Goal: Task Accomplishment & Management: Manage account settings

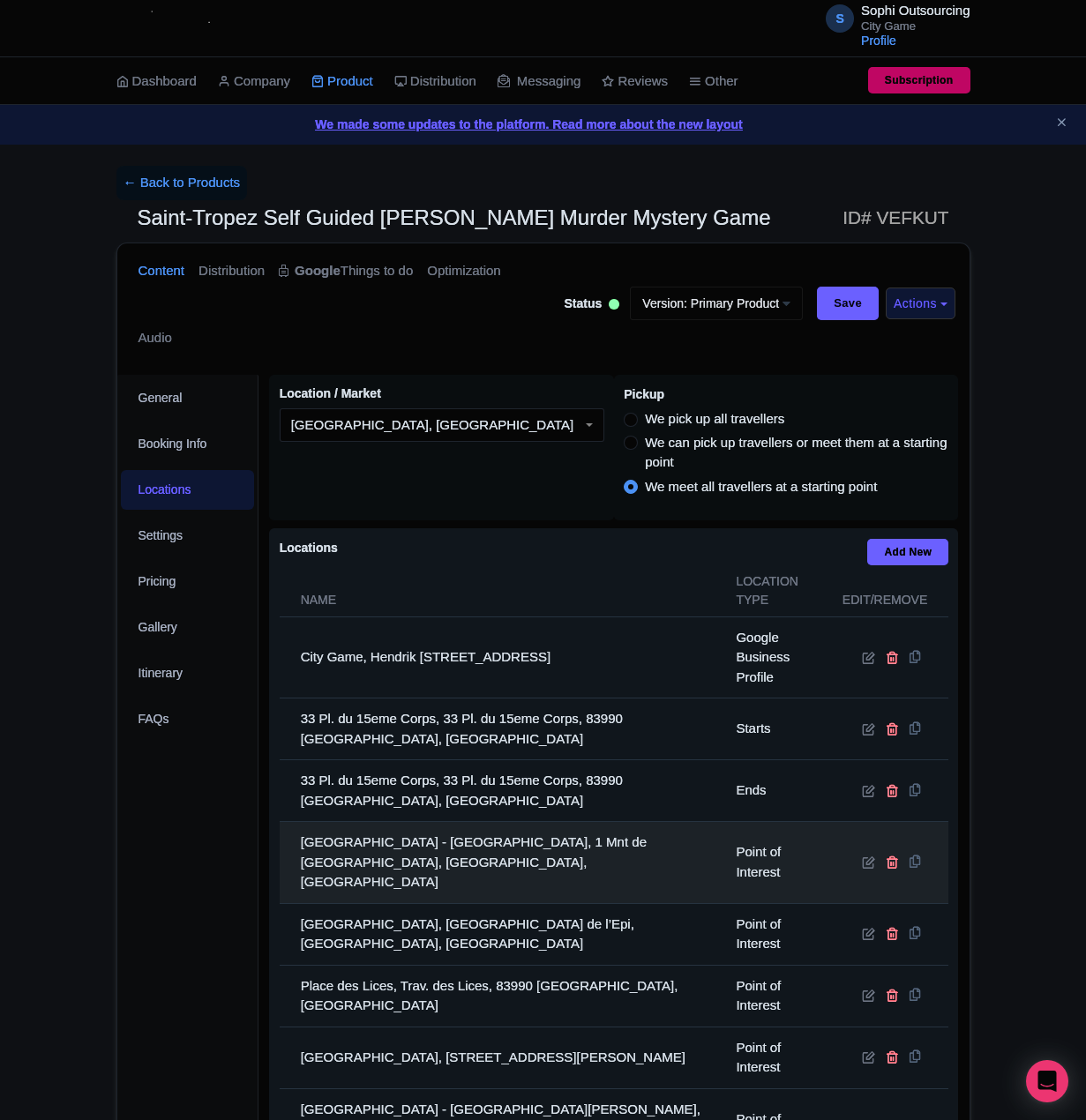
scroll to position [440, 0]
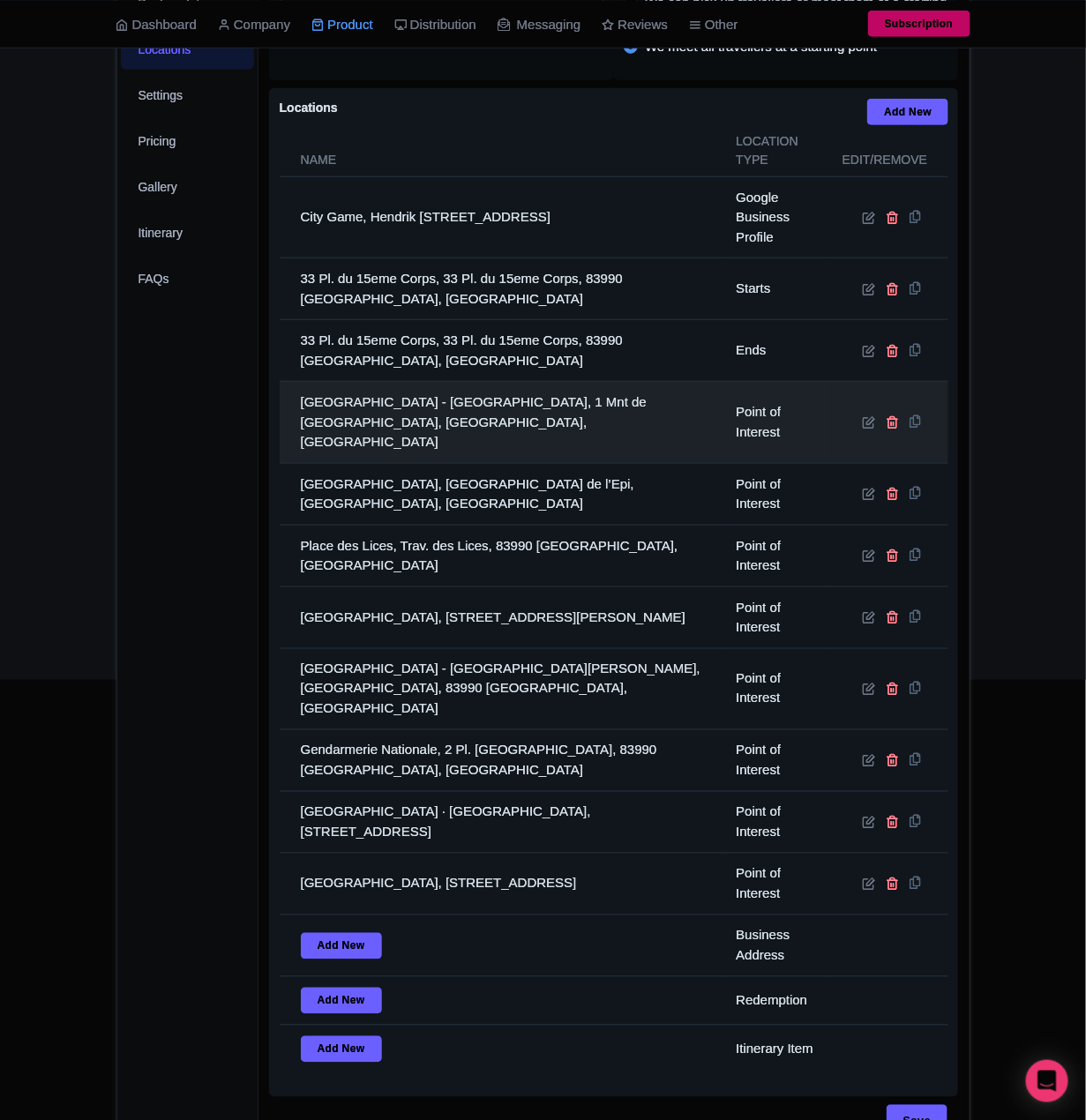
click at [426, 414] on td "[GEOGRAPHIC_DATA] - [GEOGRAPHIC_DATA], 1 Mnt de [GEOGRAPHIC_DATA], [GEOGRAPHIC_…" at bounding box center [502, 423] width 447 height 82
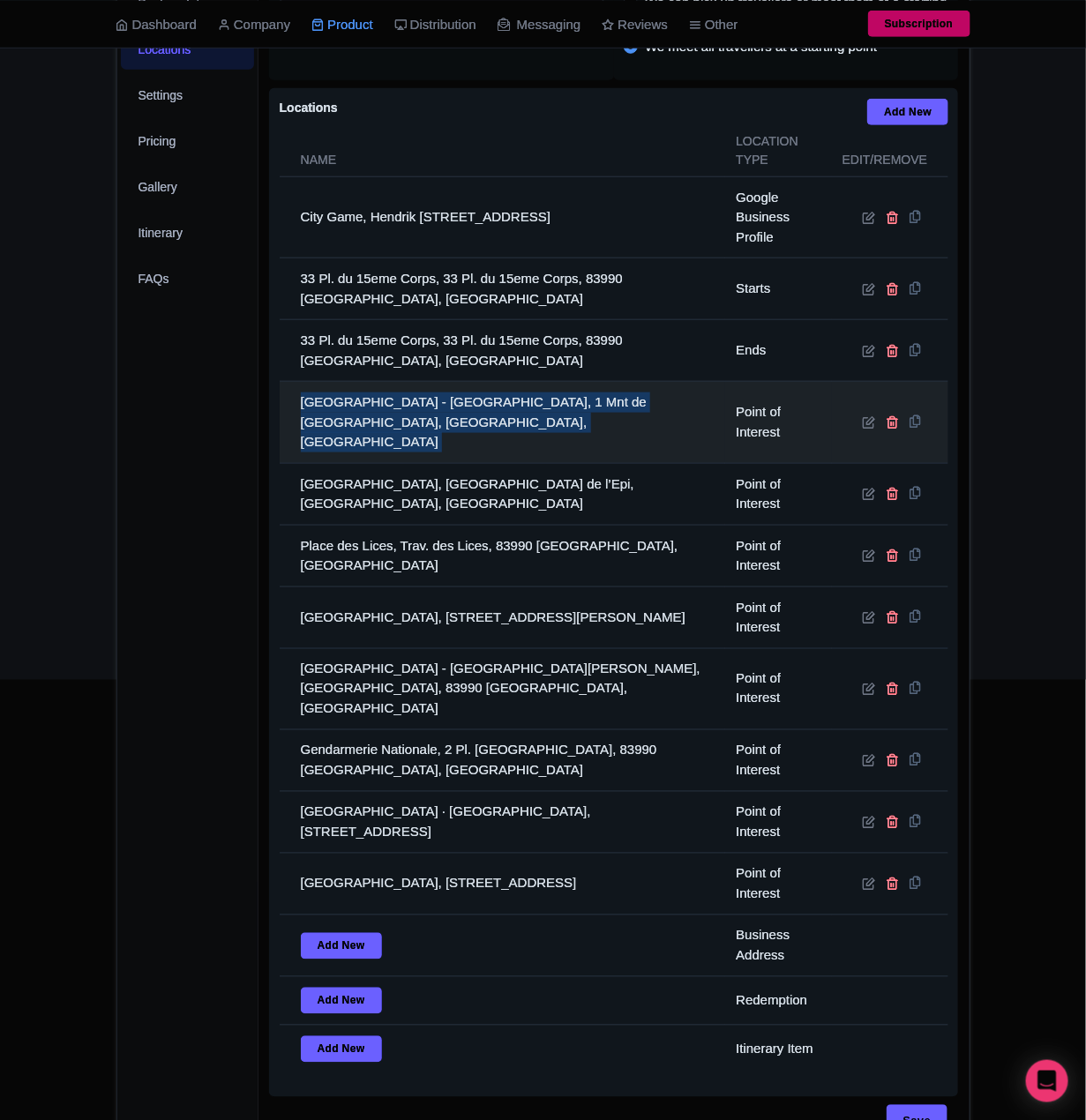
click at [426, 414] on td "[GEOGRAPHIC_DATA] - [GEOGRAPHIC_DATA], 1 Mnt de [GEOGRAPHIC_DATA], [GEOGRAPHIC_…" at bounding box center [502, 423] width 447 height 82
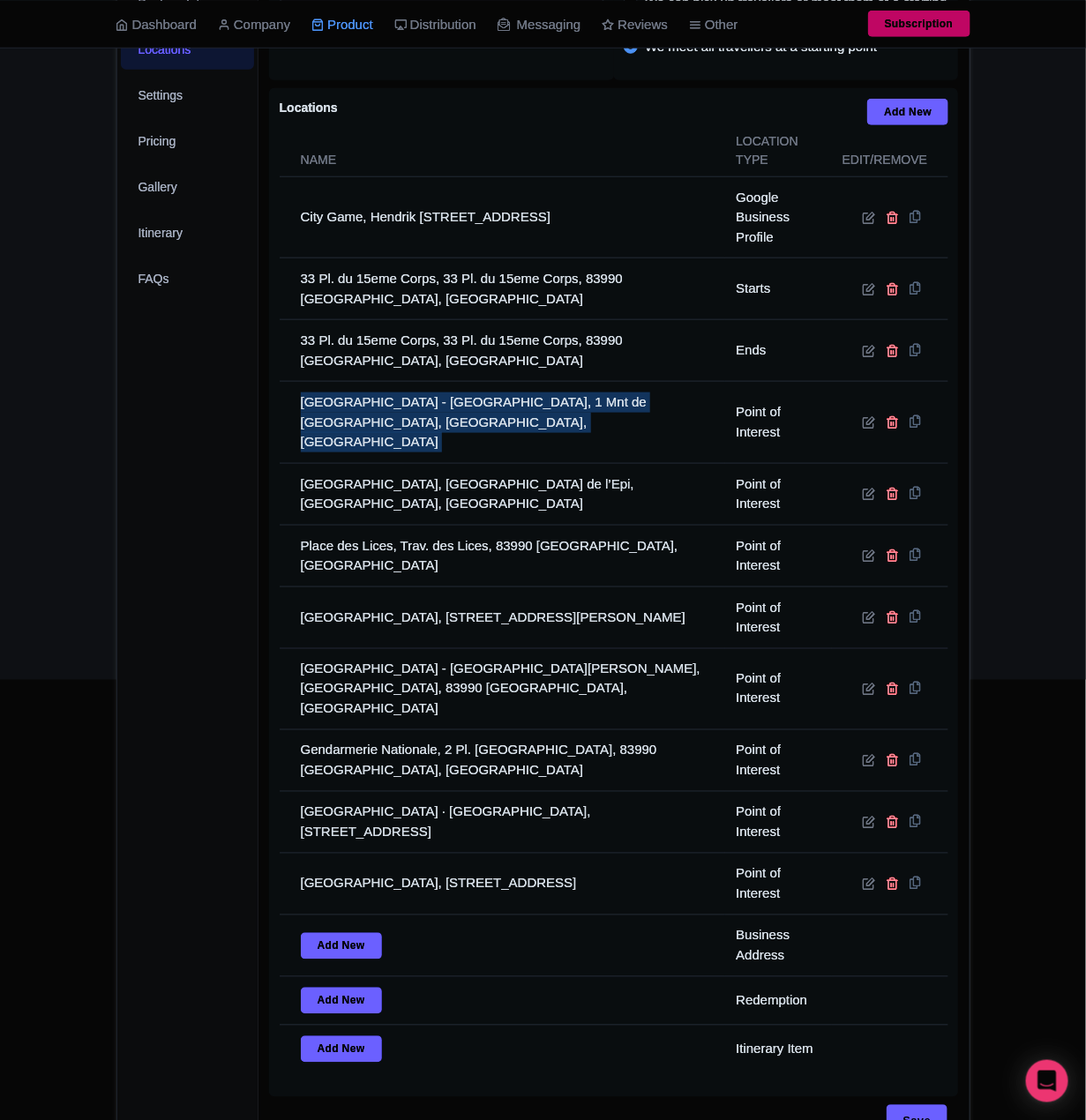
copy tr "[GEOGRAPHIC_DATA] - [GEOGRAPHIC_DATA], 1 Mnt de [GEOGRAPHIC_DATA], [GEOGRAPHIC_…"
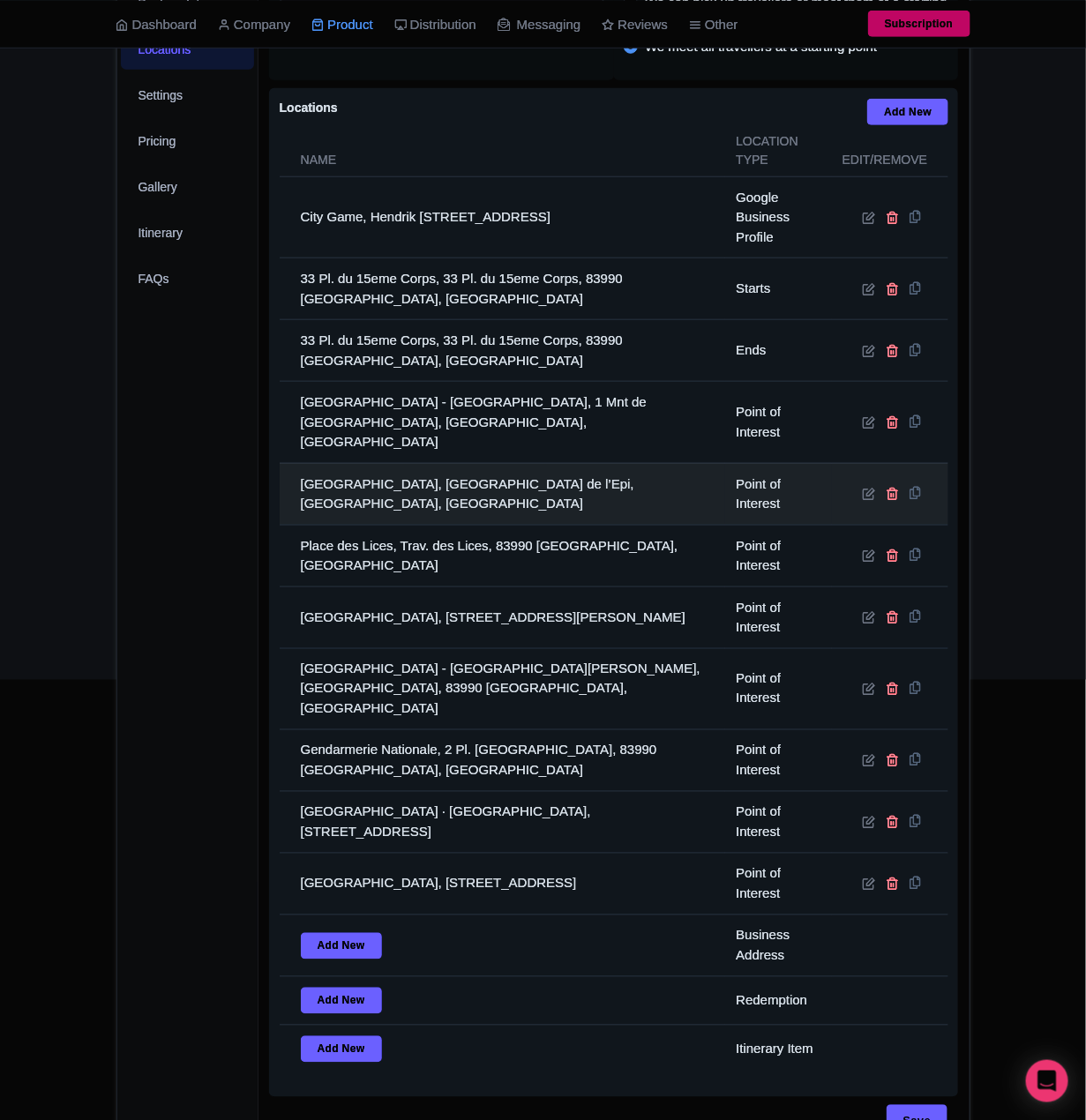
click at [508, 489] on td "[GEOGRAPHIC_DATA], [GEOGRAPHIC_DATA] de l’Epi, [GEOGRAPHIC_DATA], [GEOGRAPHIC_D…" at bounding box center [502, 493] width 447 height 61
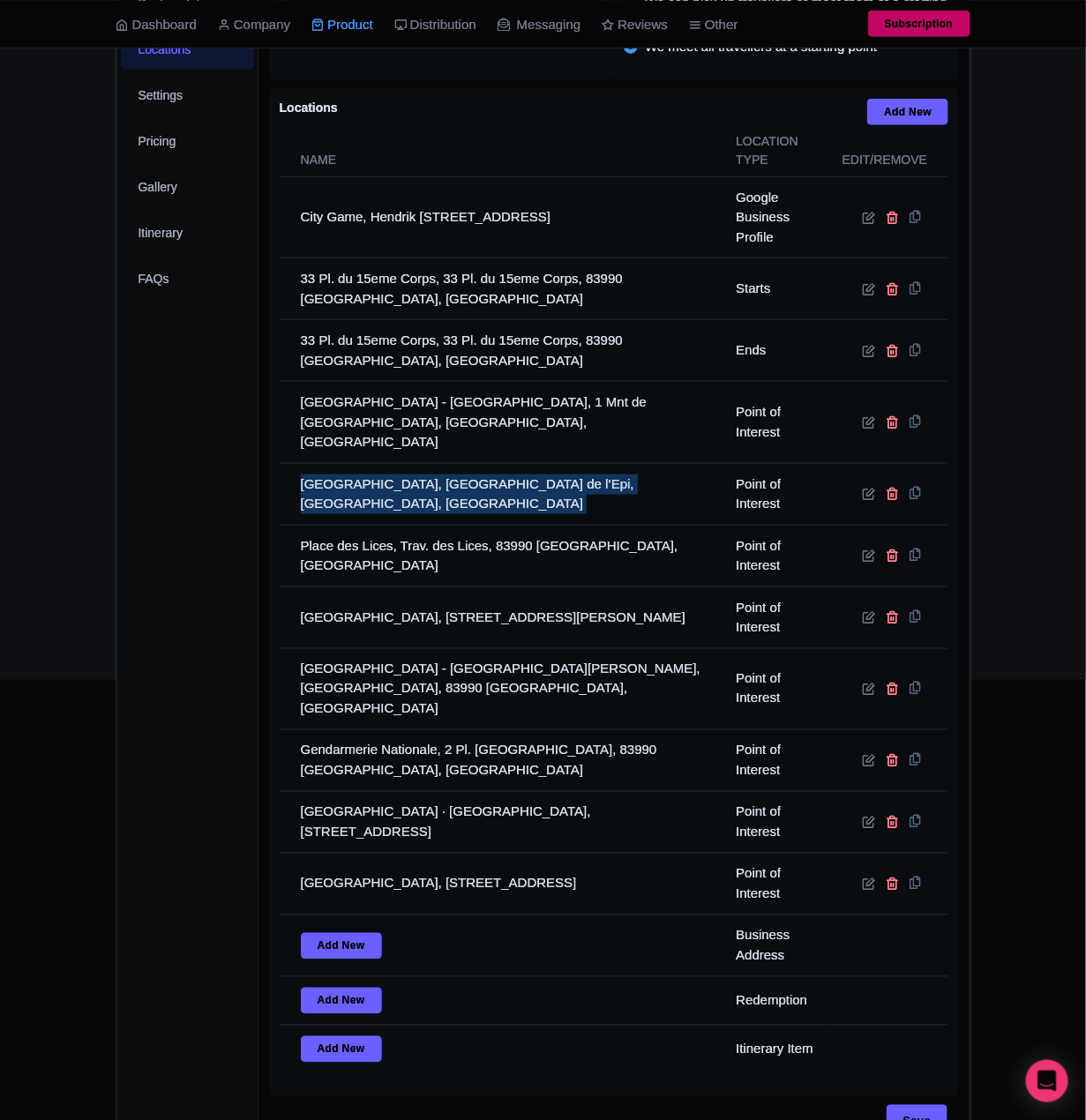
drag, startPoint x: 508, startPoint y: 489, endPoint x: 56, endPoint y: 489, distance: 452.0
click at [506, 489] on td "[GEOGRAPHIC_DATA], [GEOGRAPHIC_DATA] de l’Epi, [GEOGRAPHIC_DATA], [GEOGRAPHIC_D…" at bounding box center [502, 493] width 447 height 61
copy tr "[GEOGRAPHIC_DATA], [GEOGRAPHIC_DATA] de l’Epi, [GEOGRAPHIC_DATA], [GEOGRAPHIC_D…"
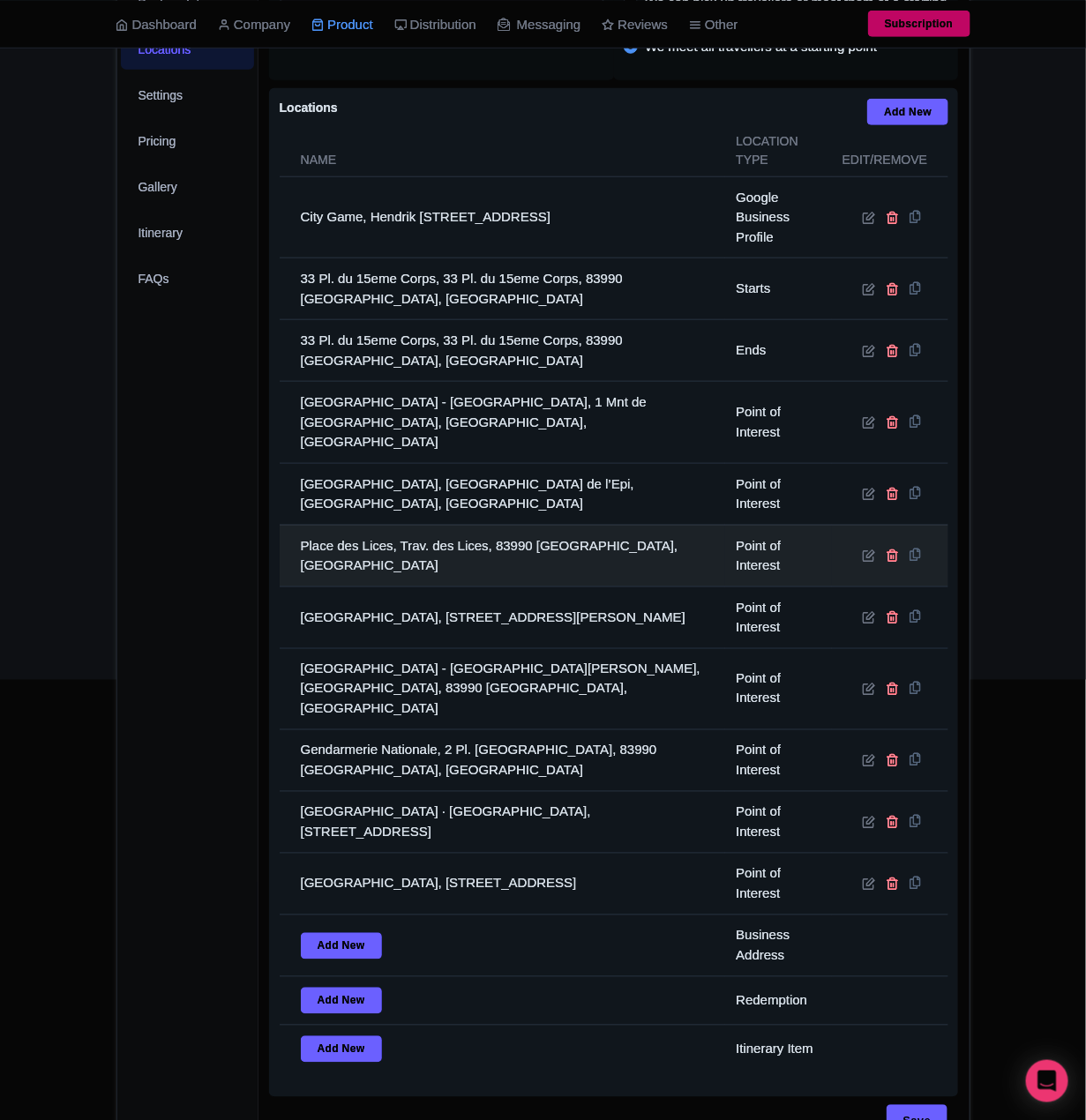
click at [369, 527] on td "Place des Lices, Trav. des Lices, 83990 [GEOGRAPHIC_DATA], [GEOGRAPHIC_DATA]" at bounding box center [502, 555] width 447 height 61
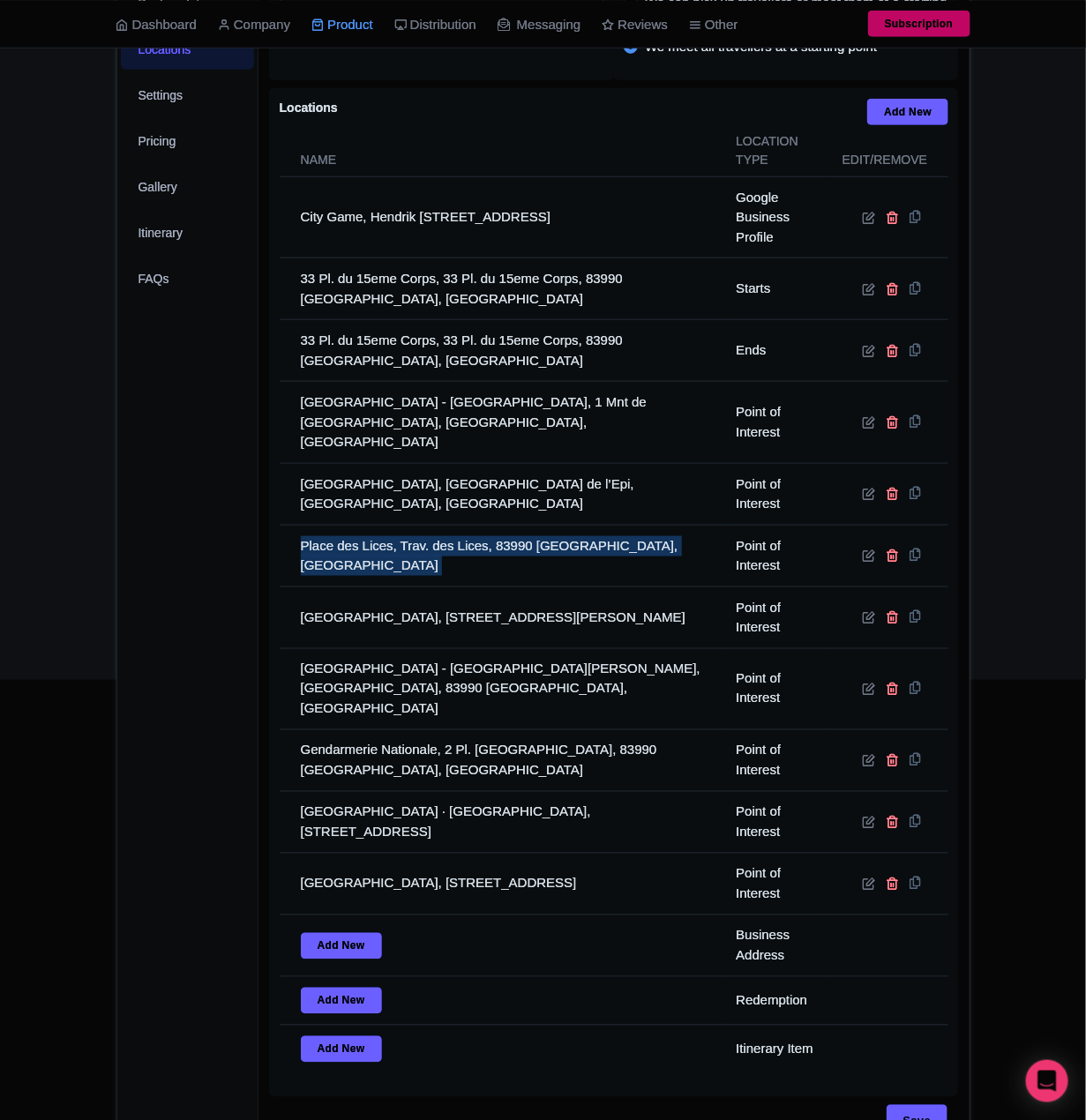
copy tr "Place des Lices, Trav. des Lices, 83990 [GEOGRAPHIC_DATA], [GEOGRAPHIC_DATA]"
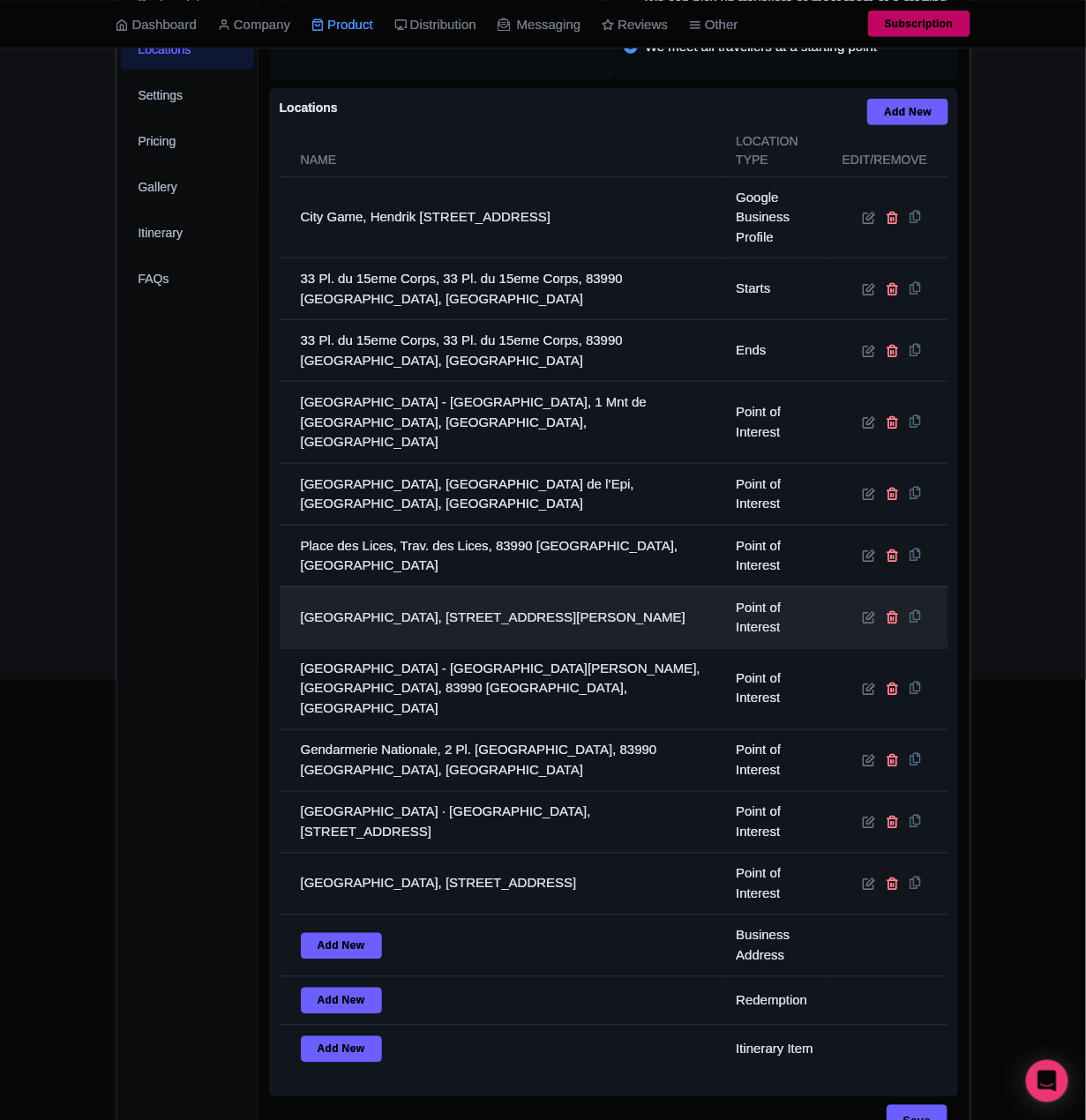
click at [334, 593] on td "[GEOGRAPHIC_DATA], [STREET_ADDRESS][PERSON_NAME]" at bounding box center [502, 617] width 447 height 61
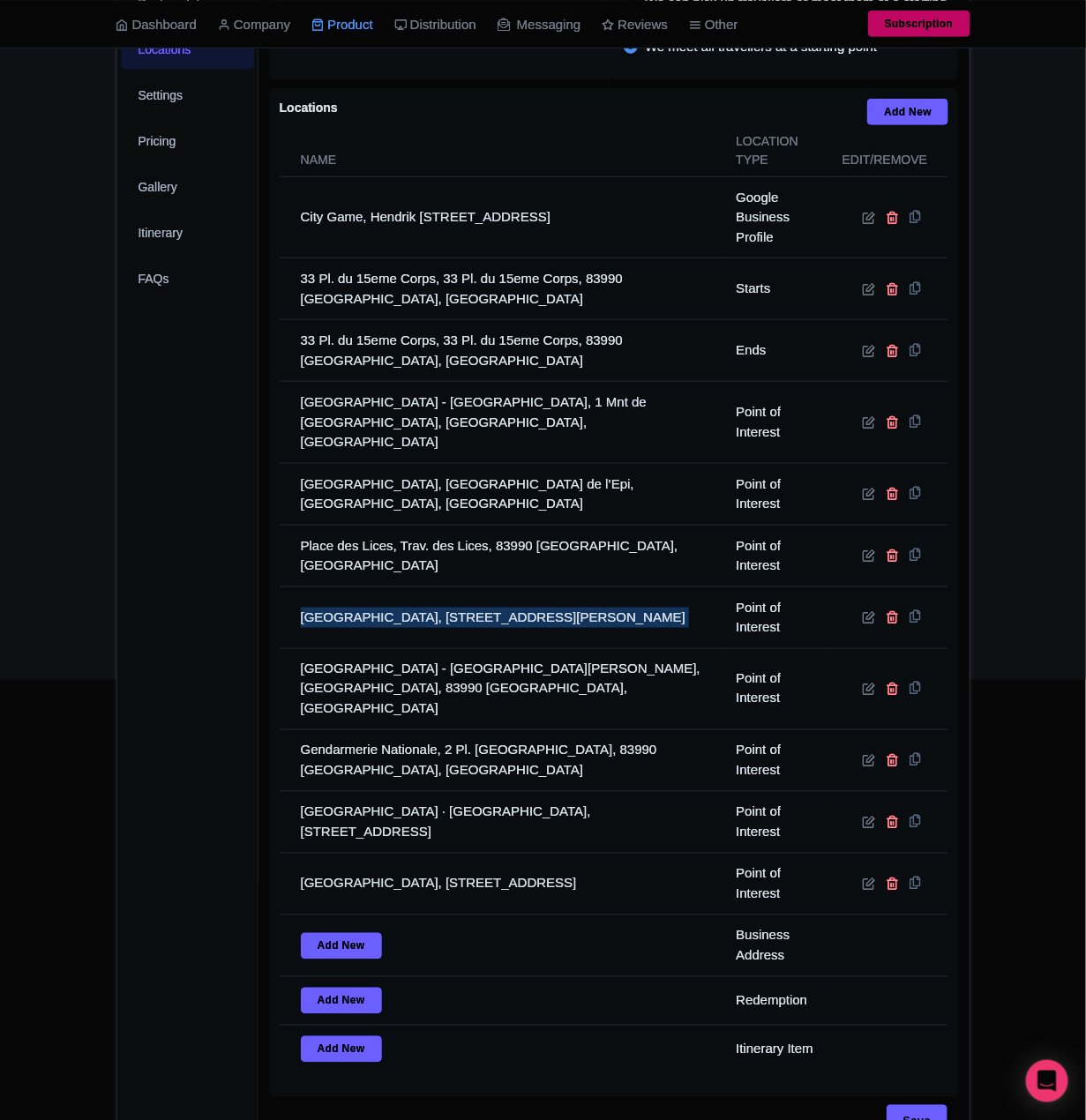
copy tr "[GEOGRAPHIC_DATA], [STREET_ADDRESS][PERSON_NAME]"
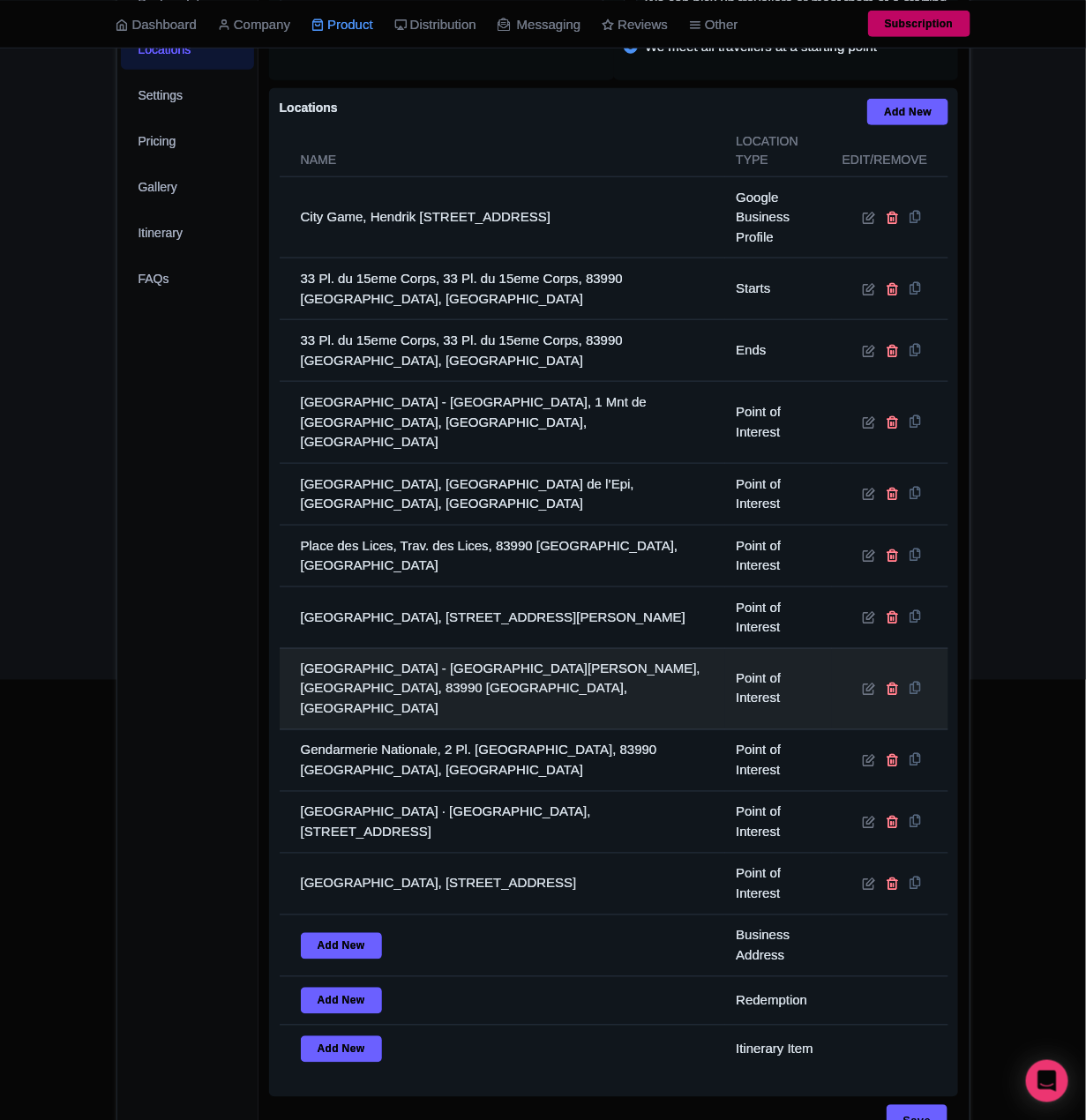
click at [384, 675] on td "[GEOGRAPHIC_DATA] - [GEOGRAPHIC_DATA][PERSON_NAME], [GEOGRAPHIC_DATA], 83990 [G…" at bounding box center [502, 689] width 447 height 82
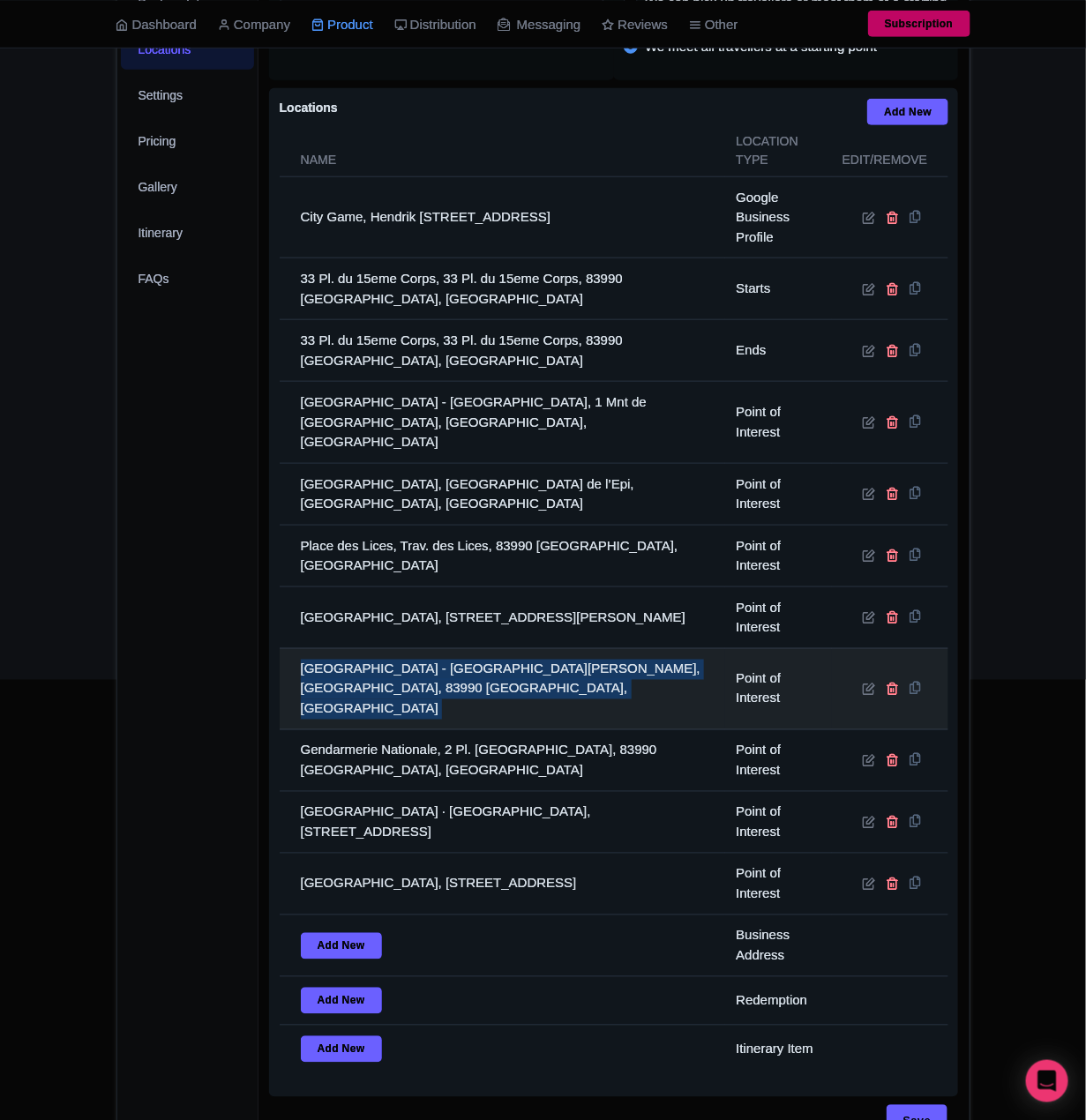
click at [384, 675] on td "[GEOGRAPHIC_DATA] - [GEOGRAPHIC_DATA][PERSON_NAME], [GEOGRAPHIC_DATA], 83990 [G…" at bounding box center [502, 689] width 447 height 82
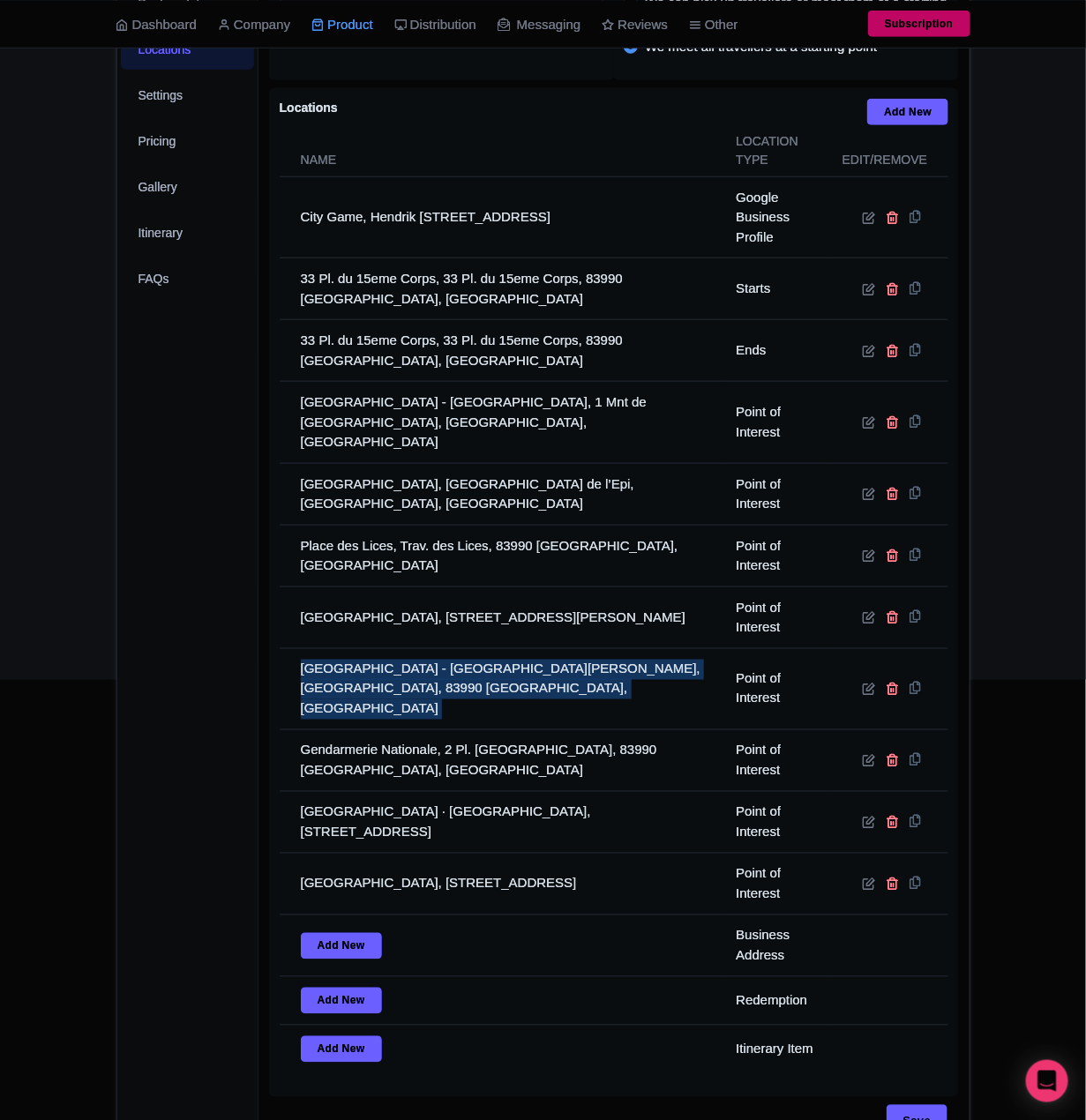
copy tr "[GEOGRAPHIC_DATA] - [GEOGRAPHIC_DATA][PERSON_NAME], [GEOGRAPHIC_DATA], 83990 [G…"
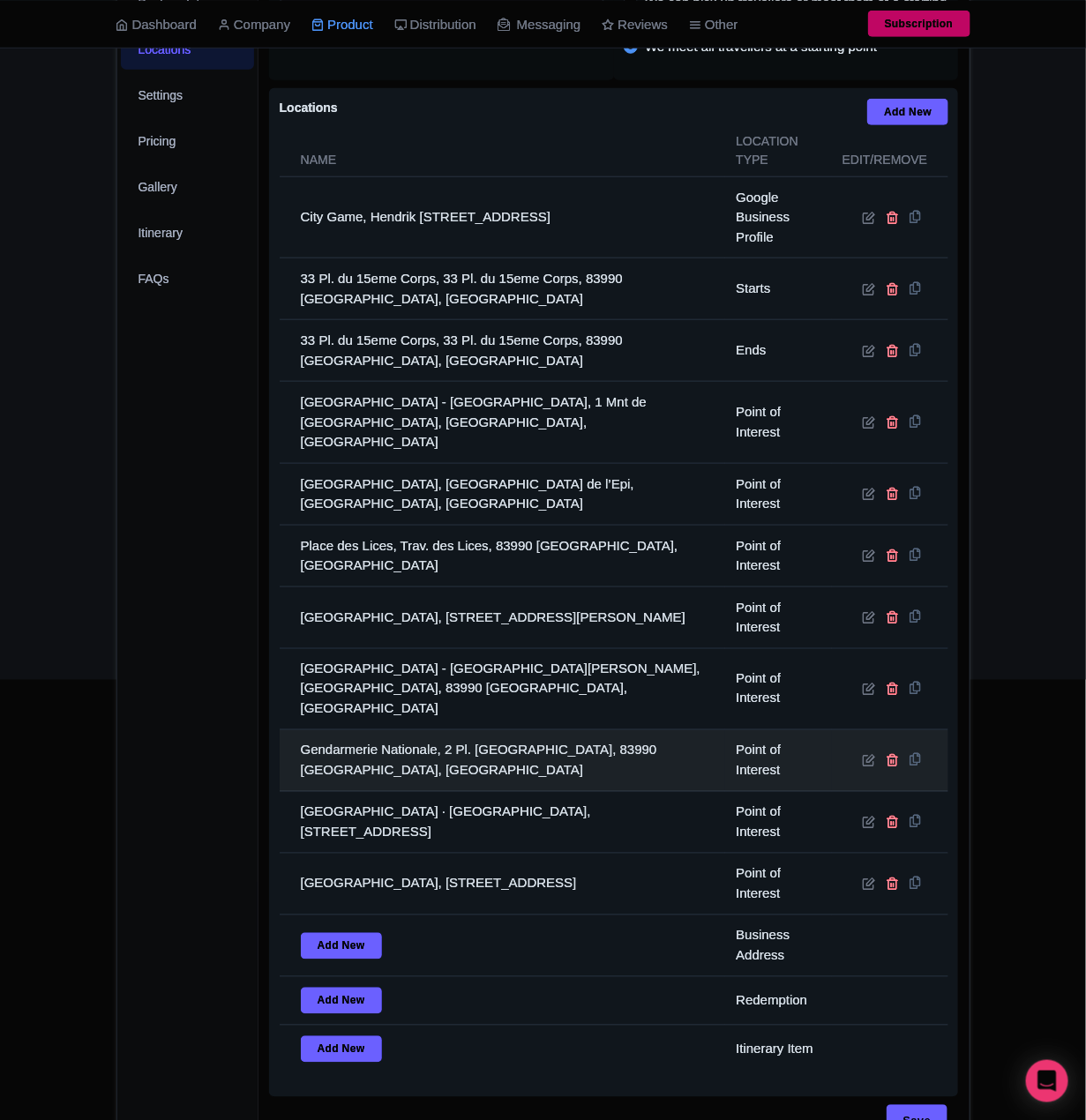
click at [537, 744] on td "Gendarmerie Nationale, 2 Pl. [GEOGRAPHIC_DATA], 83990 [GEOGRAPHIC_DATA], [GEOGR…" at bounding box center [502, 761] width 447 height 61
click at [551, 734] on td "Gendarmerie Nationale, 2 Pl. [GEOGRAPHIC_DATA], 83990 [GEOGRAPHIC_DATA], [GEOGR…" at bounding box center [502, 761] width 447 height 61
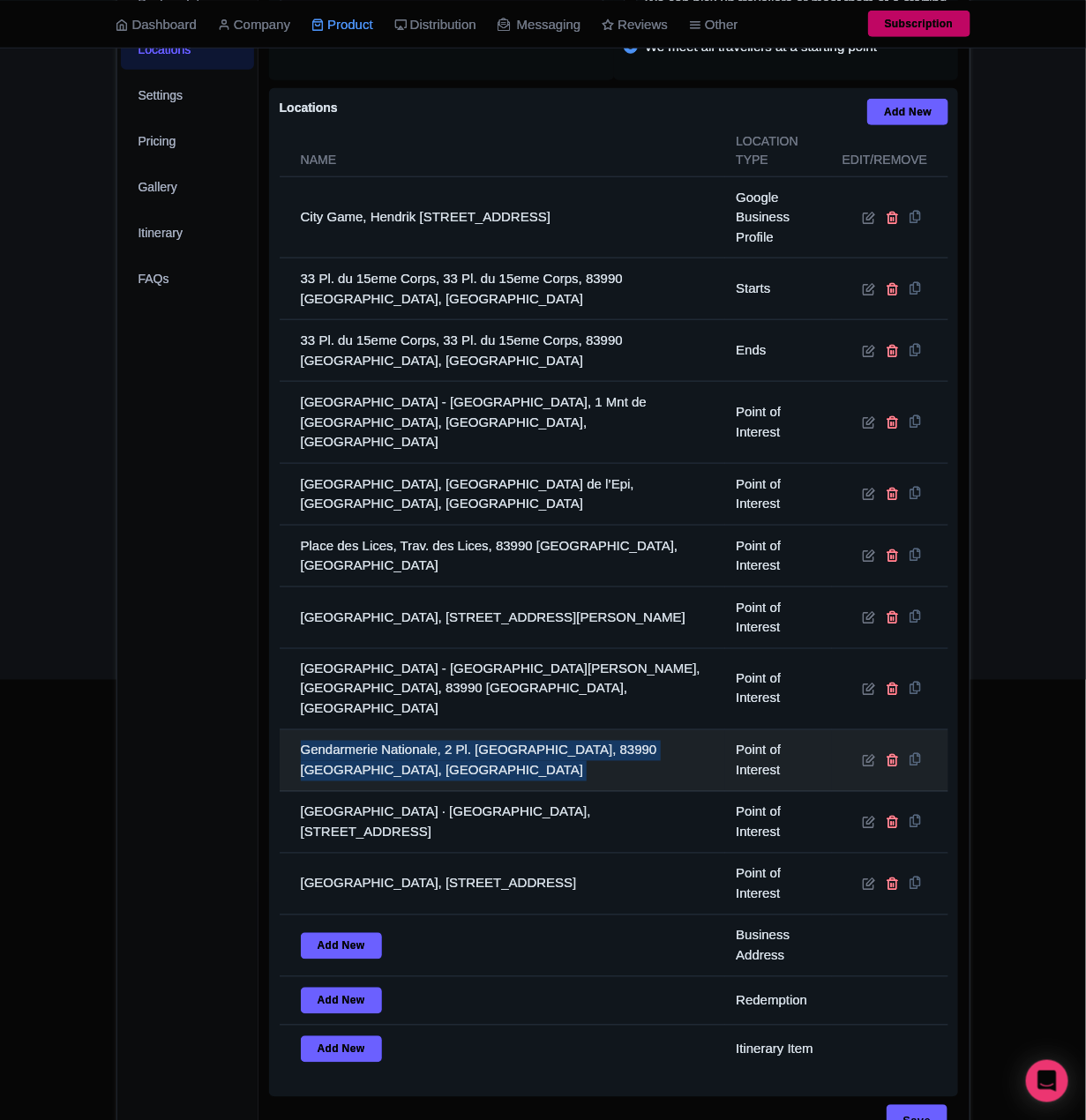
click at [551, 734] on td "Gendarmerie Nationale, 2 Pl. [GEOGRAPHIC_DATA], 83990 [GEOGRAPHIC_DATA], [GEOGR…" at bounding box center [502, 761] width 447 height 61
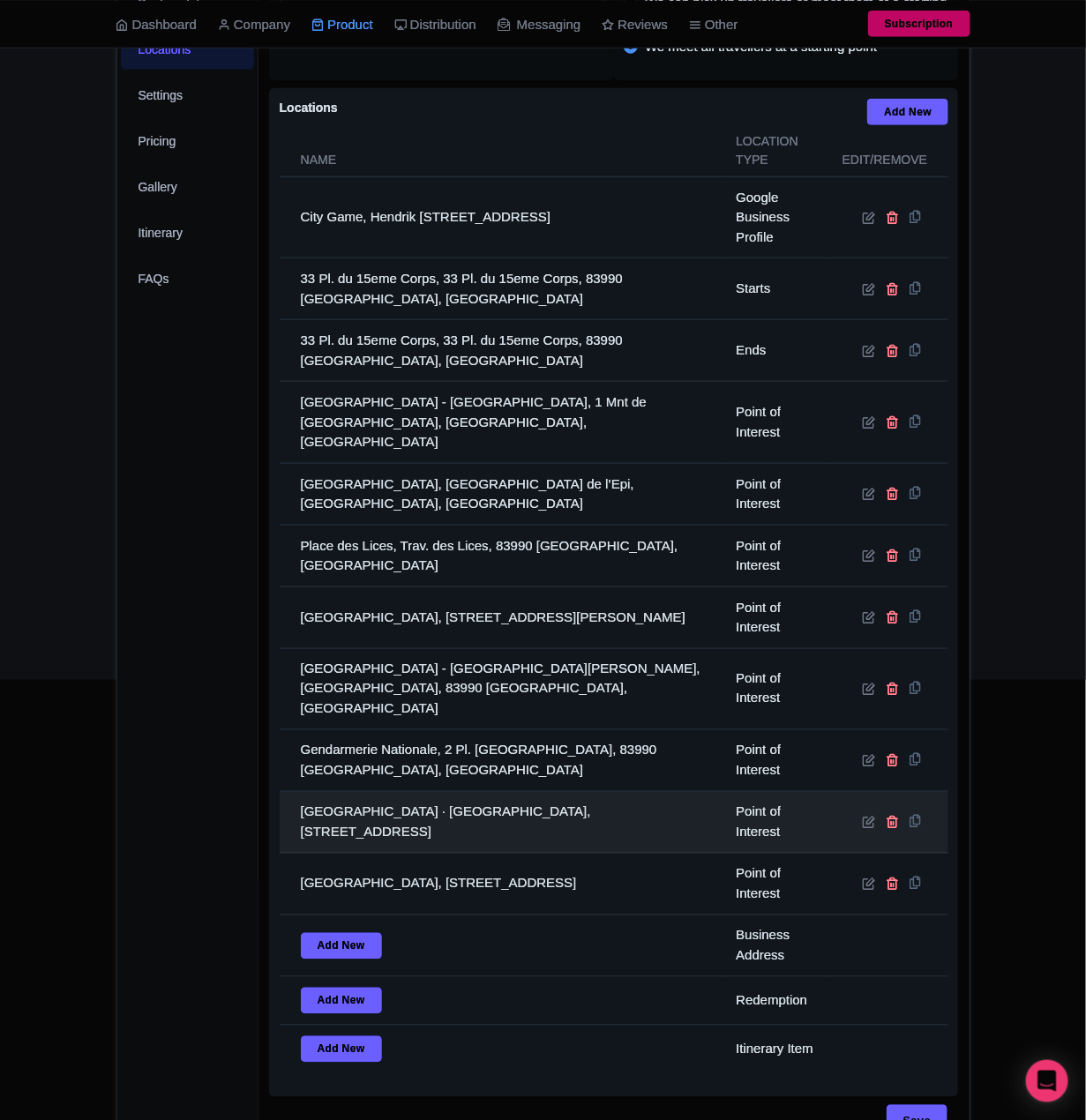
click at [426, 810] on td "[GEOGRAPHIC_DATA] · [GEOGRAPHIC_DATA], [STREET_ADDRESS]" at bounding box center [502, 822] width 447 height 61
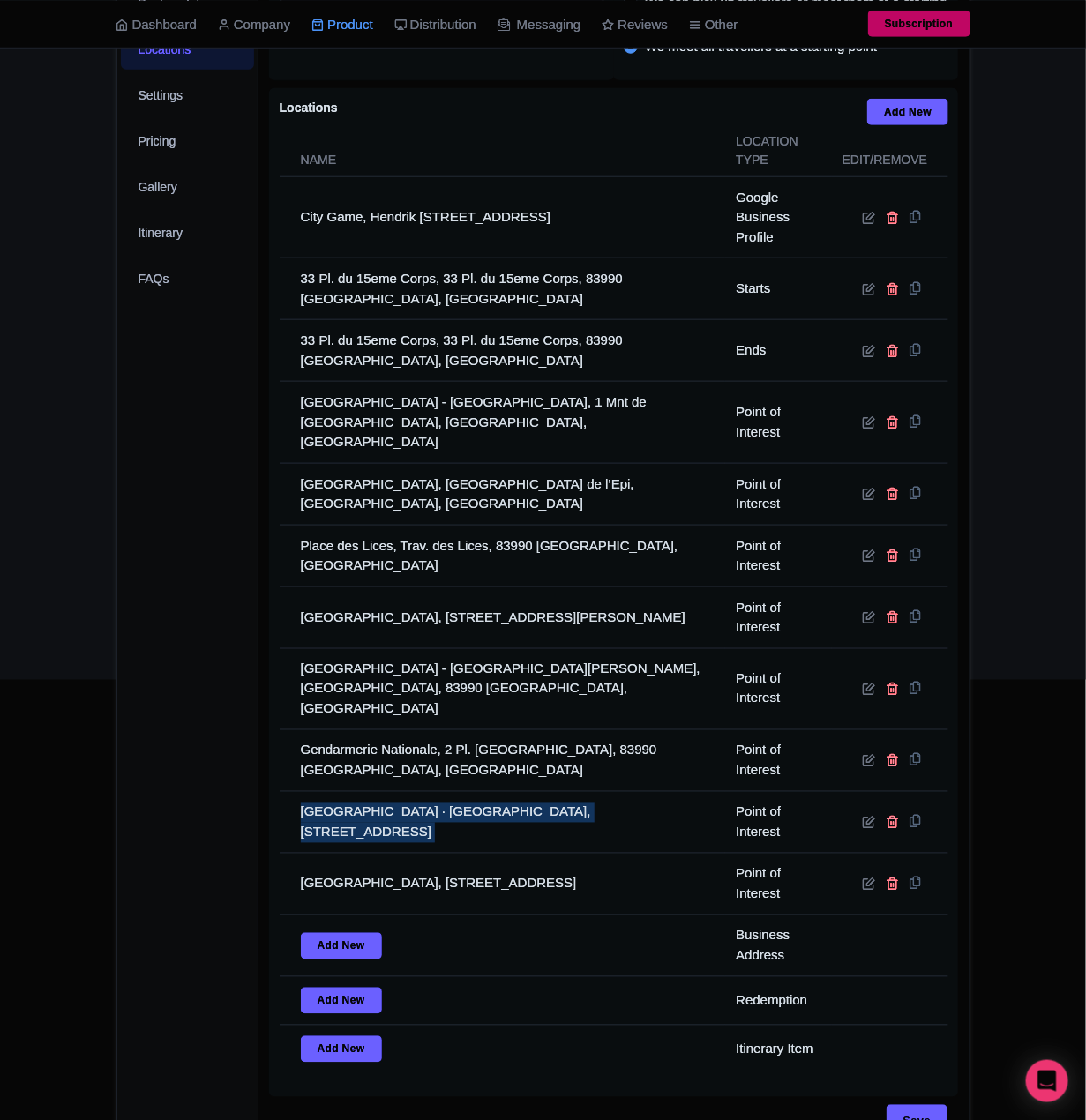
copy tr "[GEOGRAPHIC_DATA] · [GEOGRAPHIC_DATA], [STREET_ADDRESS]"
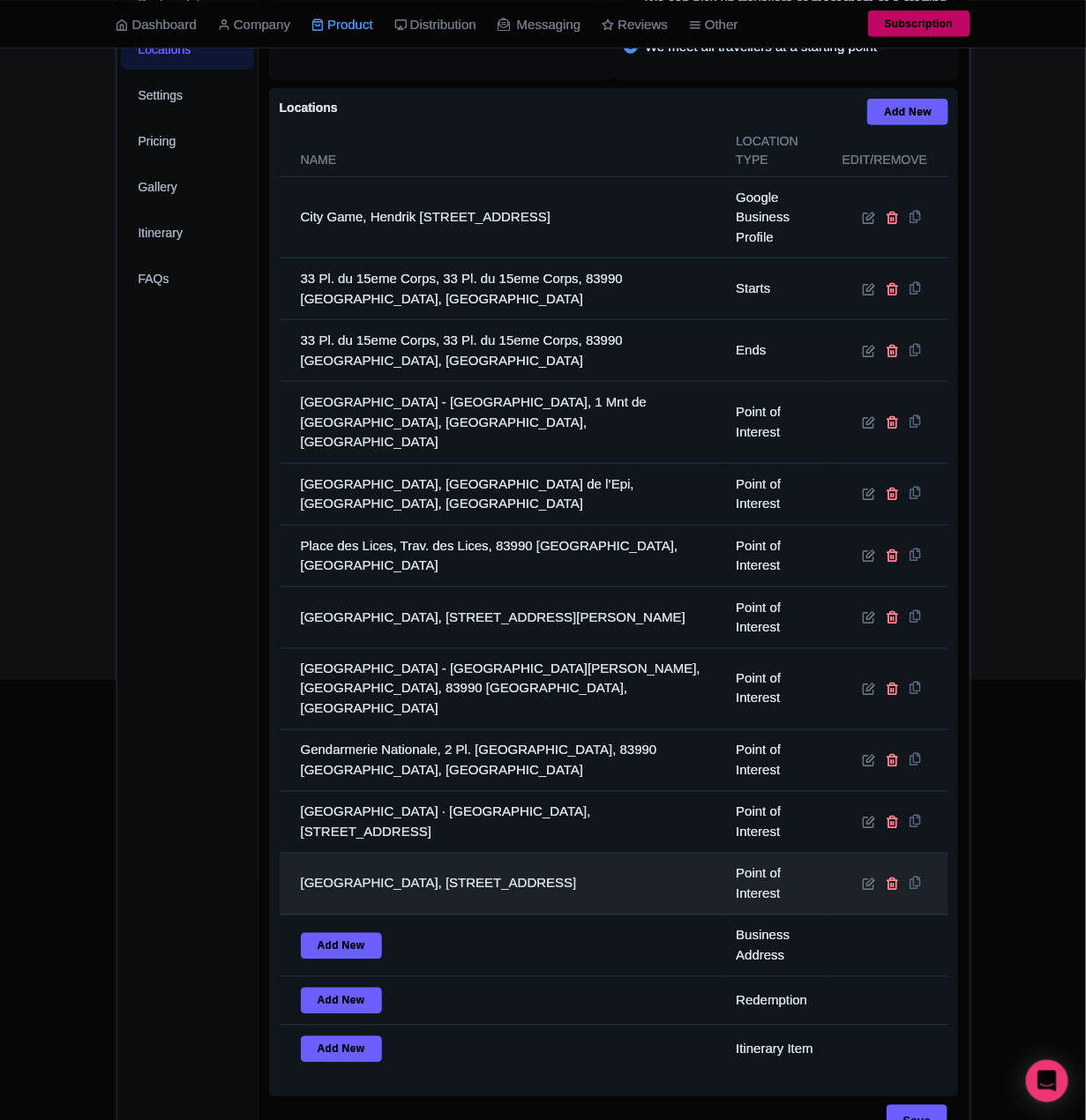
click at [508, 853] on td "[GEOGRAPHIC_DATA], [STREET_ADDRESS]" at bounding box center [502, 884] width 447 height 61
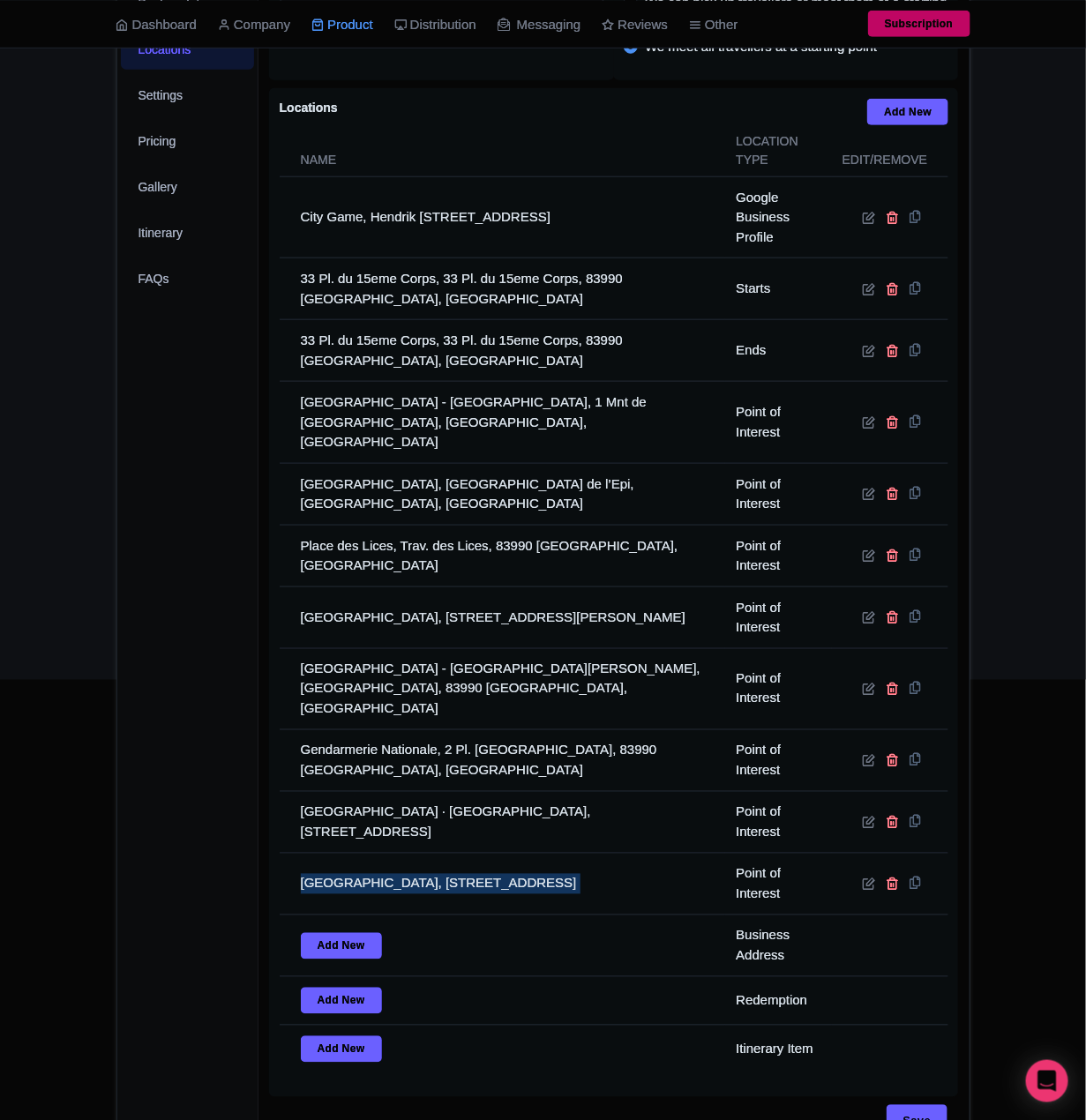
copy tr "[GEOGRAPHIC_DATA], [STREET_ADDRESS]"
click at [118, 543] on div "General Booking Info Locations Settings Pricing Gallery Itinerary FAQs" at bounding box center [189, 546] width 142 height 1222
click at [178, 803] on div "General Booking Info Locations Settings Pricing Gallery Itinerary FAQs" at bounding box center [189, 546] width 142 height 1222
click at [209, 950] on div "General Booking Info Locations Settings Pricing Gallery Itinerary FAQs" at bounding box center [189, 546] width 142 height 1222
click at [186, 948] on div "General Booking Info Locations Settings Pricing Gallery Itinerary FAQs" at bounding box center [189, 546] width 142 height 1222
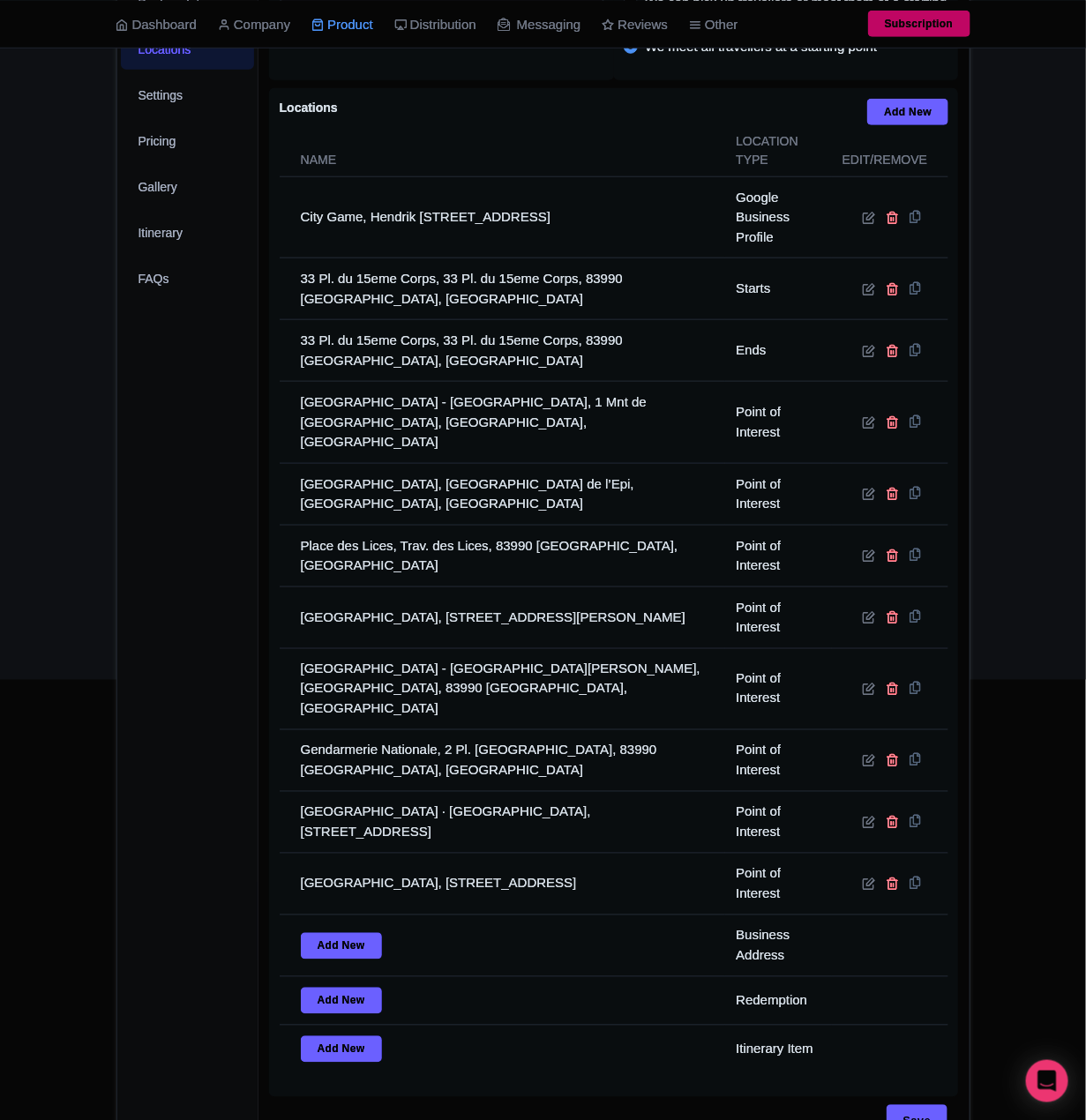
click at [174, 979] on div "General Booking Info Locations Settings Pricing Gallery Itinerary FAQs" at bounding box center [189, 546] width 142 height 1222
click at [204, 1009] on div "General Booking Info Locations Settings Pricing Gallery Itinerary FAQs" at bounding box center [189, 546] width 142 height 1222
click at [214, 954] on div "General Booking Info Locations Settings Pricing Gallery Itinerary FAQs" at bounding box center [189, 546] width 142 height 1222
click at [214, 894] on div "General Booking Info Locations Settings Pricing Gallery Itinerary FAQs" at bounding box center [189, 546] width 142 height 1222
click at [214, 927] on div "General Booking Info Locations Settings Pricing Gallery Itinerary FAQs" at bounding box center [189, 546] width 142 height 1222
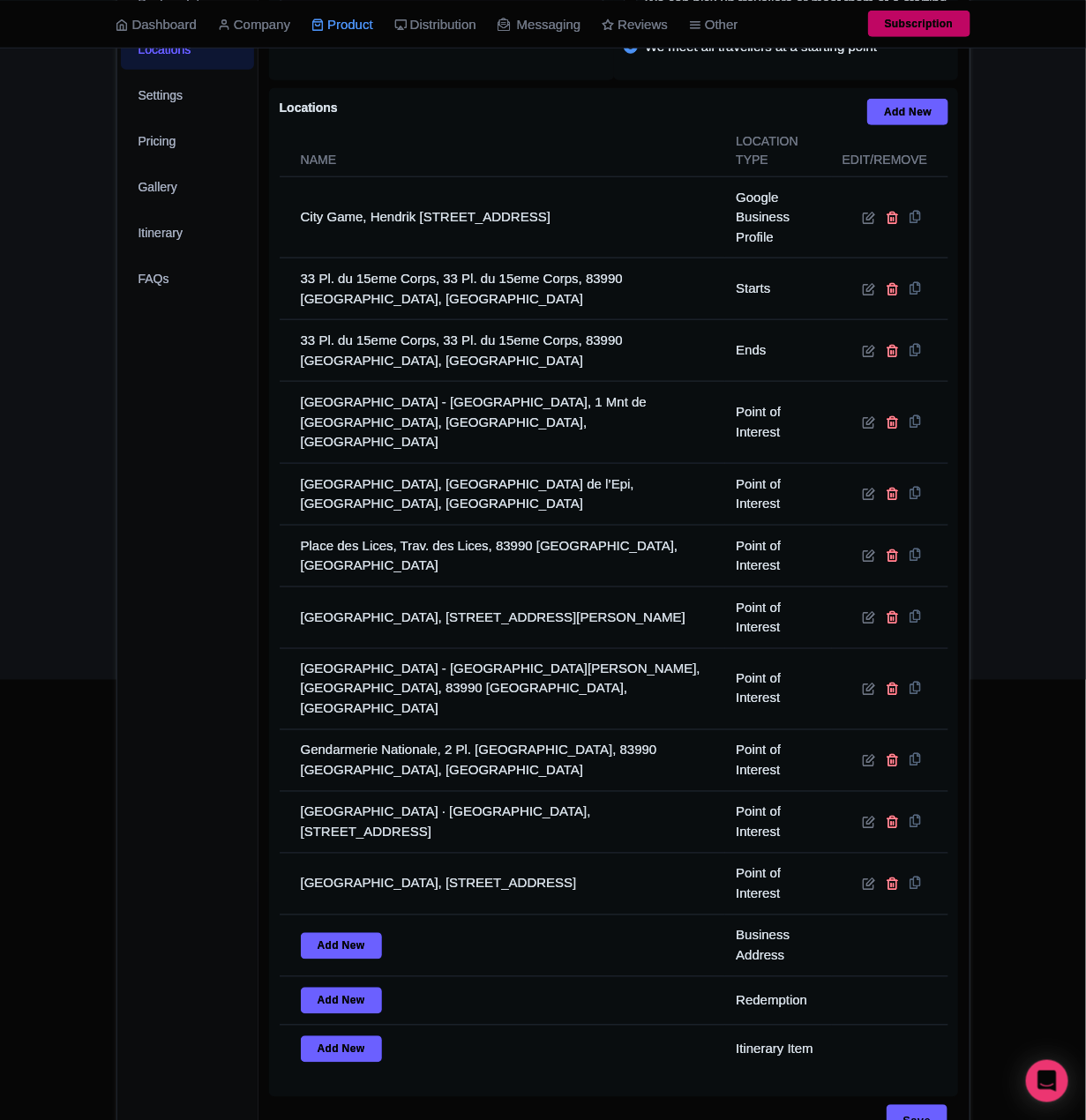
click at [136, 963] on div "General Booking Info Locations Settings Pricing Gallery Itinerary FAQs" at bounding box center [189, 546] width 142 height 1222
click at [249, 1011] on div "General Booking Info Locations Settings Pricing Gallery Itinerary FAQs" at bounding box center [189, 546] width 142 height 1222
click at [231, 1022] on div "General Booking Info Locations Settings Pricing Gallery Itinerary FAQs" at bounding box center [189, 546] width 142 height 1222
click at [228, 1004] on div "General Booking Info Locations Settings Pricing Gallery Itinerary FAQs" at bounding box center [189, 546] width 142 height 1222
